Goal: Information Seeking & Learning: Learn about a topic

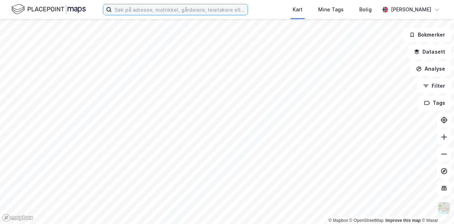
click at [171, 12] on input at bounding box center [180, 9] width 136 height 11
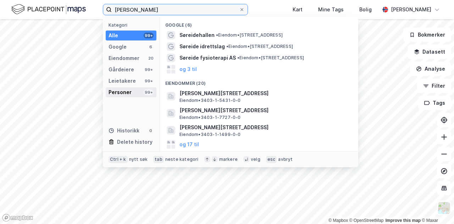
type input "[PERSON_NAME]"
click at [125, 91] on div "Personer" at bounding box center [120, 92] width 23 height 9
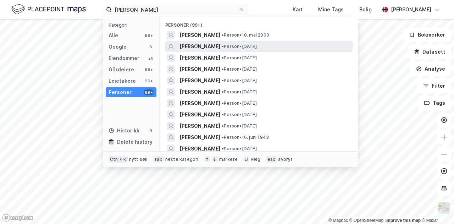
click at [266, 42] on div "[PERSON_NAME] • Person • [DATE]" at bounding box center [266, 46] width 172 height 9
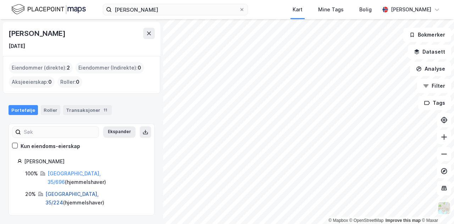
click at [69, 191] on link "[GEOGRAPHIC_DATA], 35/224" at bounding box center [71, 198] width 53 height 15
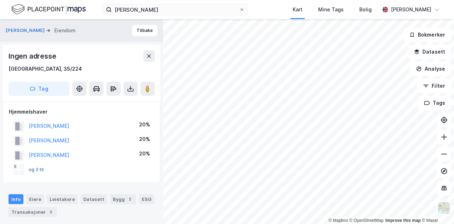
click at [0, 0] on button "og 2 til" at bounding box center [0, 0] width 0 height 0
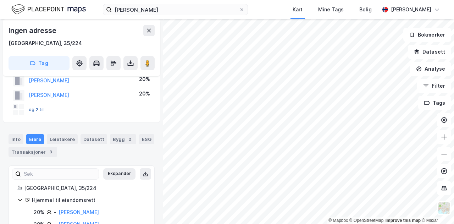
click at [0, 0] on button "og 2 til" at bounding box center [0, 0] width 0 height 0
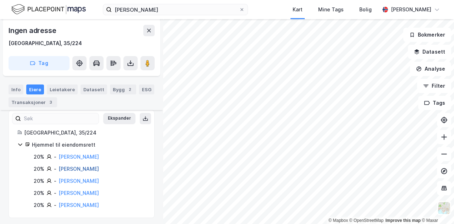
scroll to position [117, 0]
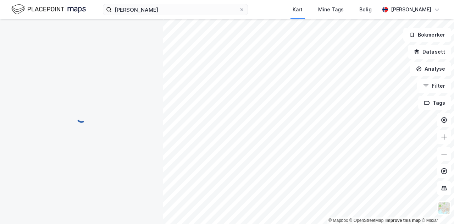
scroll to position [9, 0]
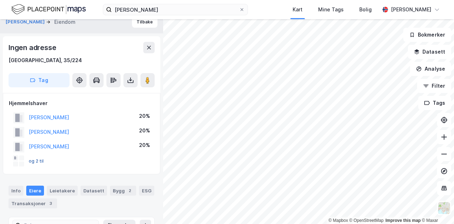
click at [0, 0] on button "og 2 til" at bounding box center [0, 0] width 0 height 0
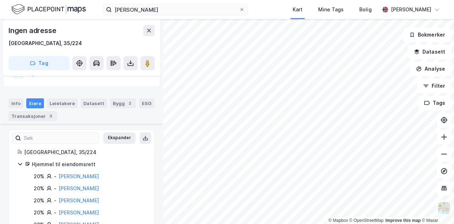
scroll to position [117, 0]
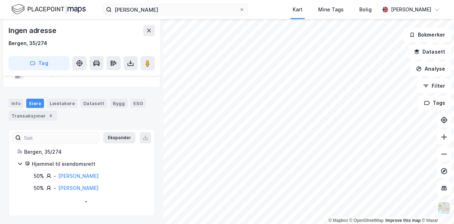
scroll to position [29, 0]
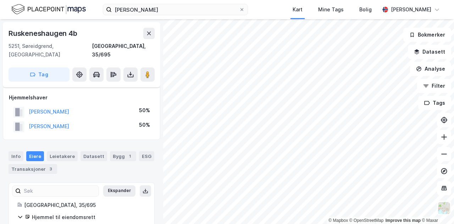
scroll to position [29, 0]
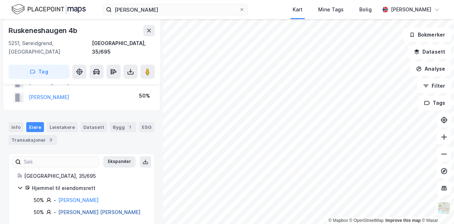
click at [70, 209] on link "[PERSON_NAME] [PERSON_NAME]" at bounding box center [99, 212] width 82 height 6
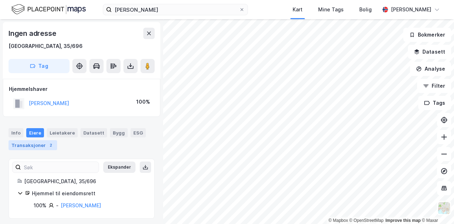
click at [47, 147] on div "2" at bounding box center [50, 145] width 7 height 7
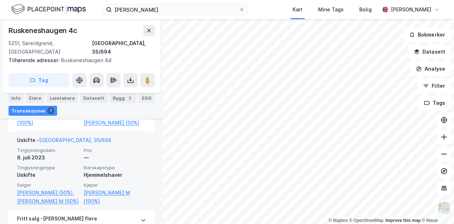
scroll to position [363, 0]
click at [47, 188] on link "[PERSON_NAME] (50%)," at bounding box center [48, 192] width 62 height 9
